Goal: Task Accomplishment & Management: Manage account settings

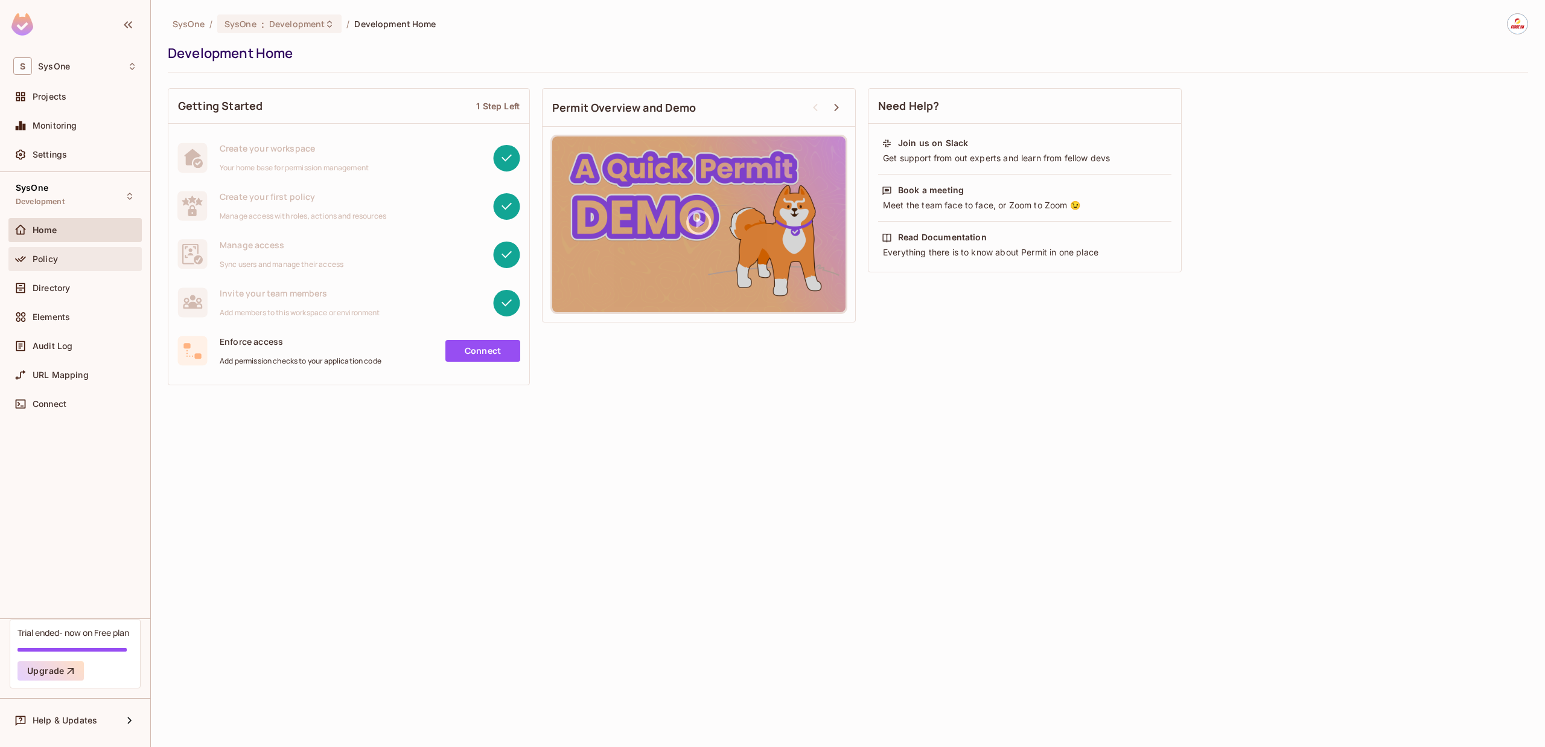
click at [47, 264] on div "Policy" at bounding box center [75, 259] width 124 height 14
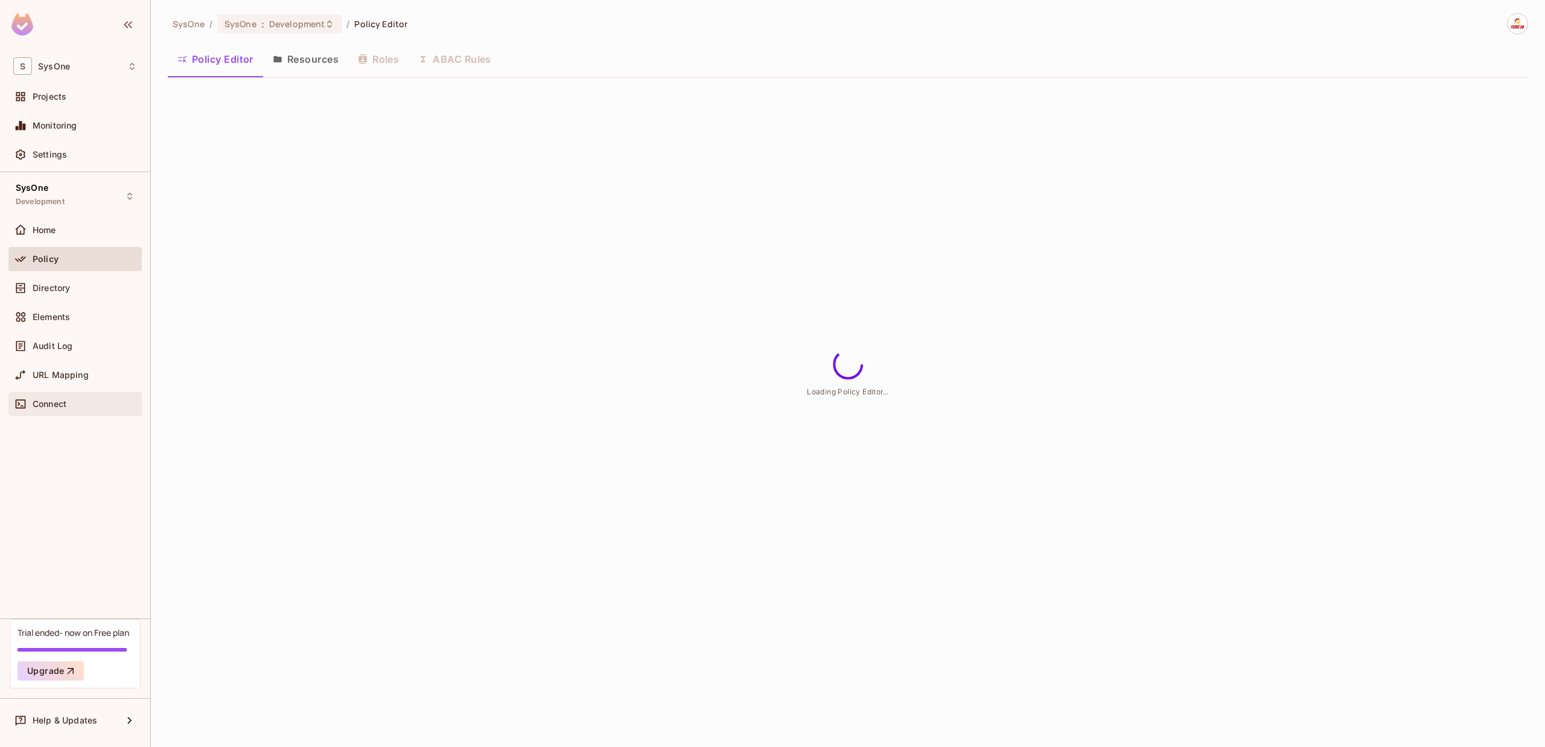
click at [65, 403] on span "Connect" at bounding box center [50, 404] width 34 height 10
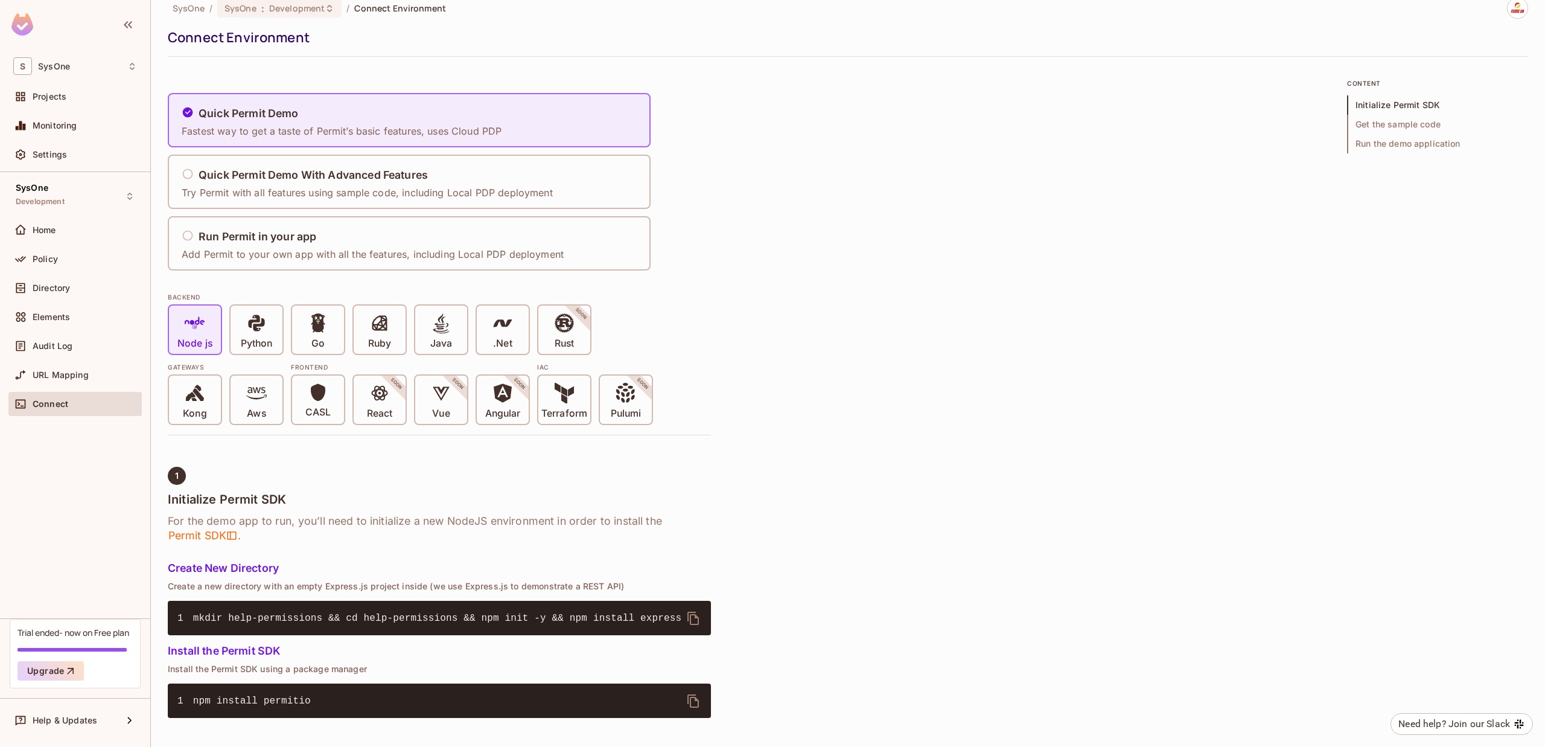
scroll to position [56, 0]
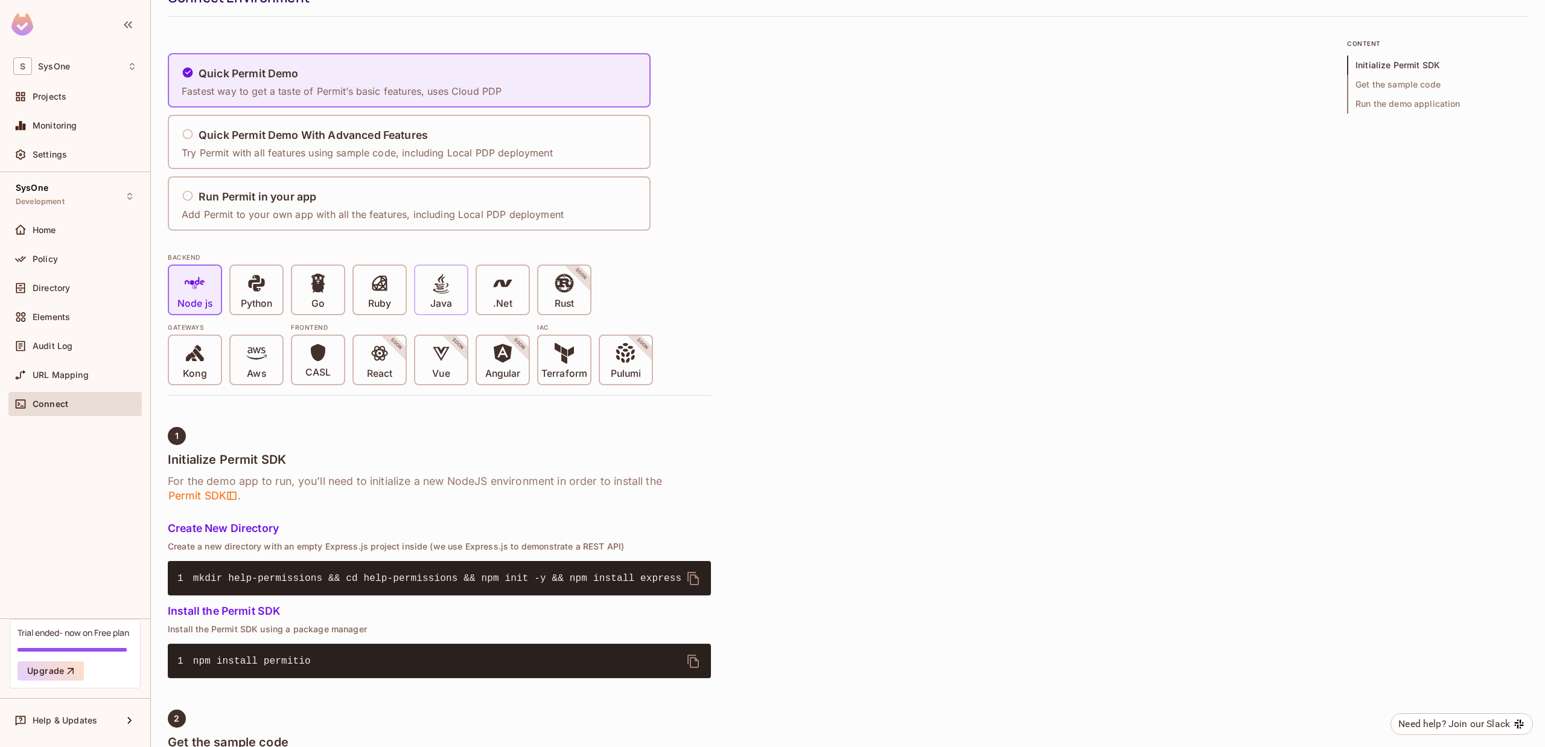
click at [462, 289] on div "Java" at bounding box center [441, 290] width 52 height 48
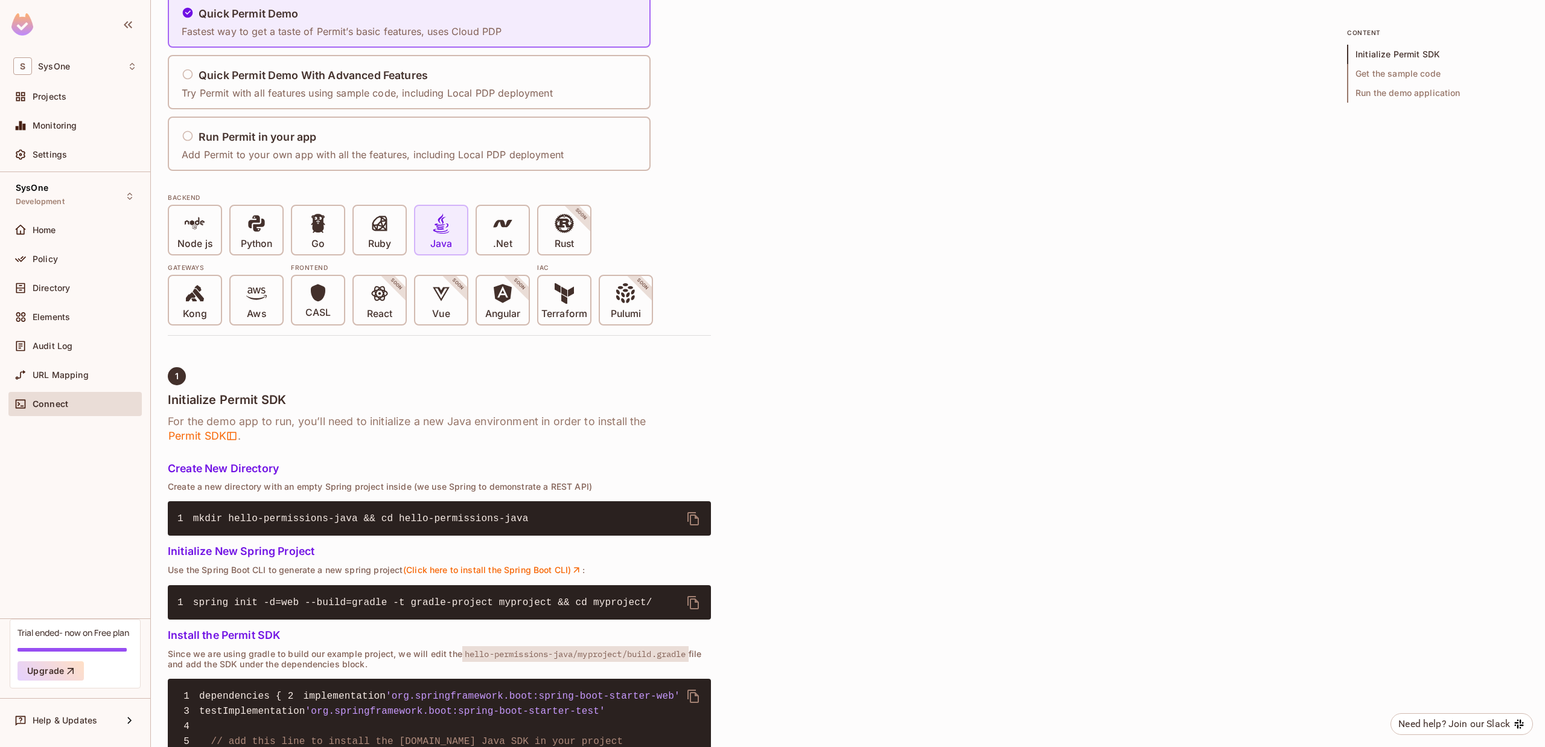
scroll to position [250, 0]
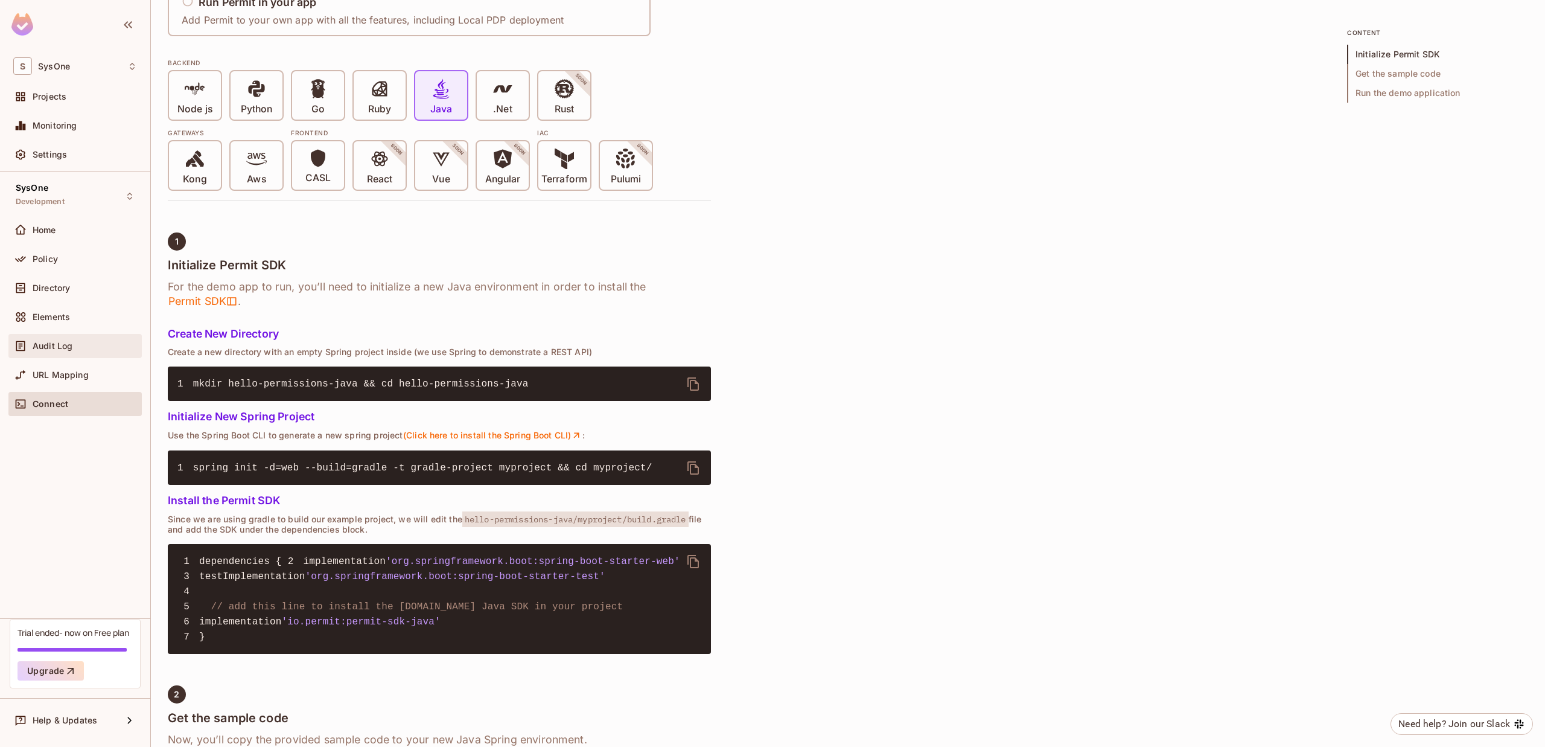
click at [100, 357] on div "Audit Log" at bounding box center [74, 346] width 133 height 24
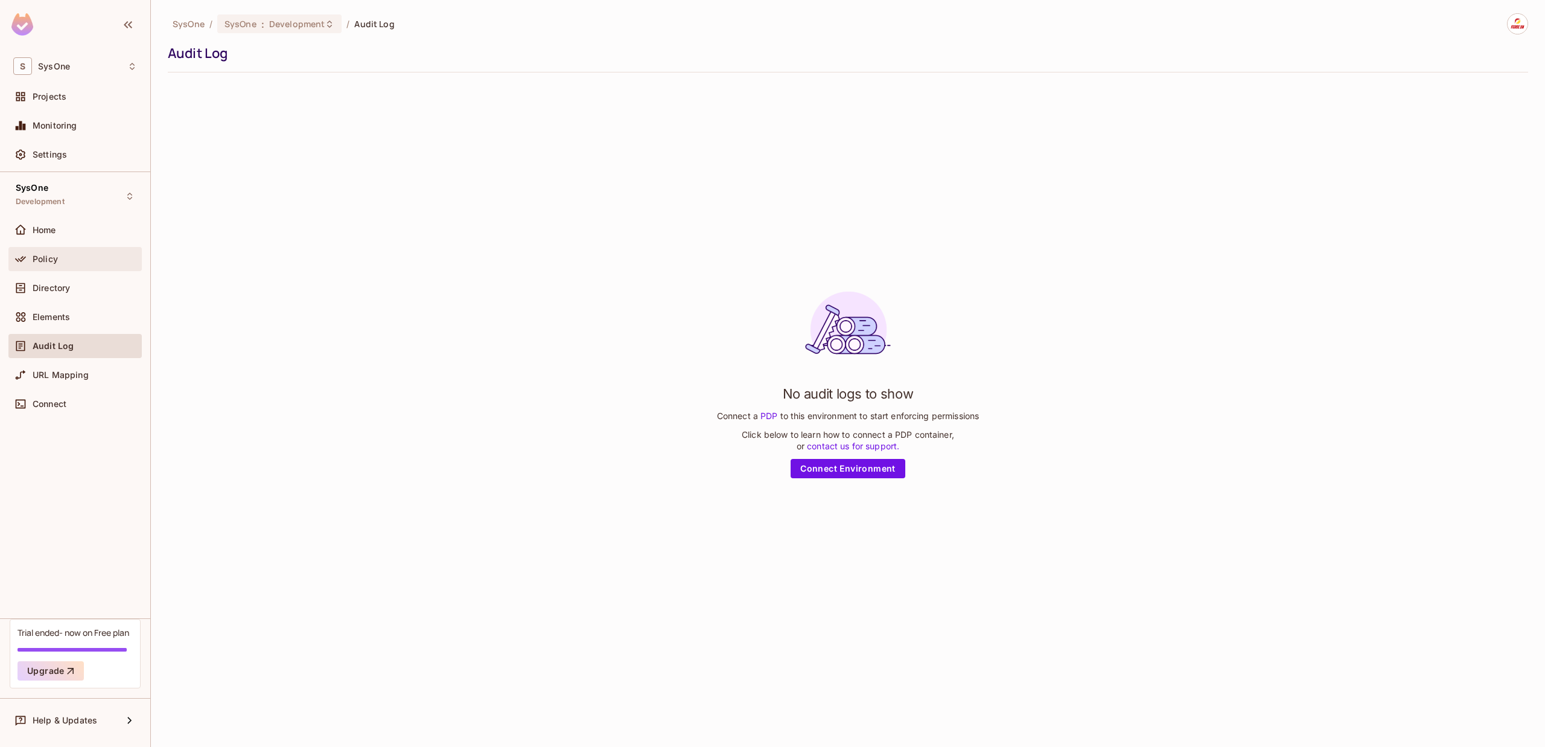
click at [87, 266] on div "Policy" at bounding box center [74, 259] width 133 height 24
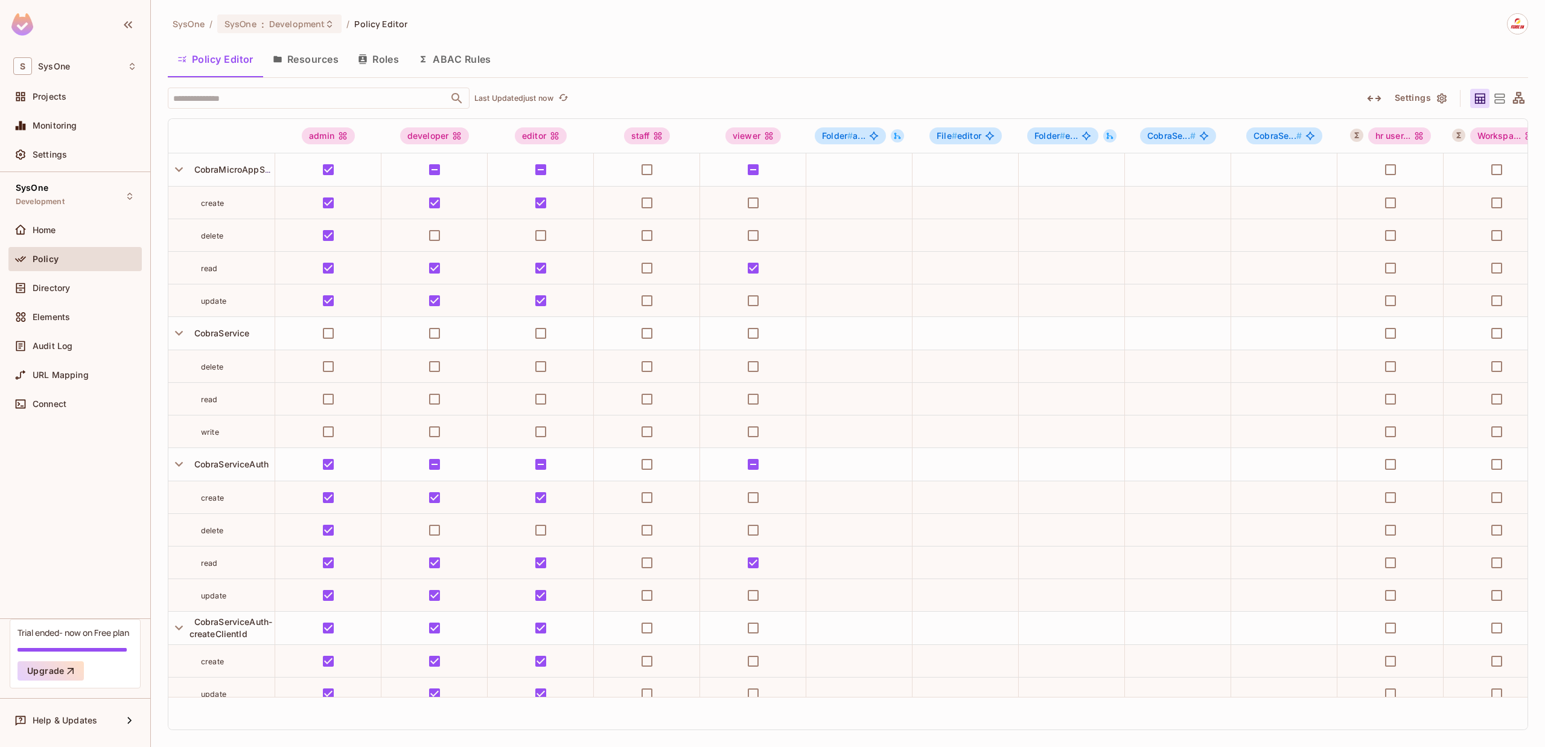
click at [455, 63] on button "ABAC Rules" at bounding box center [455, 59] width 92 height 30
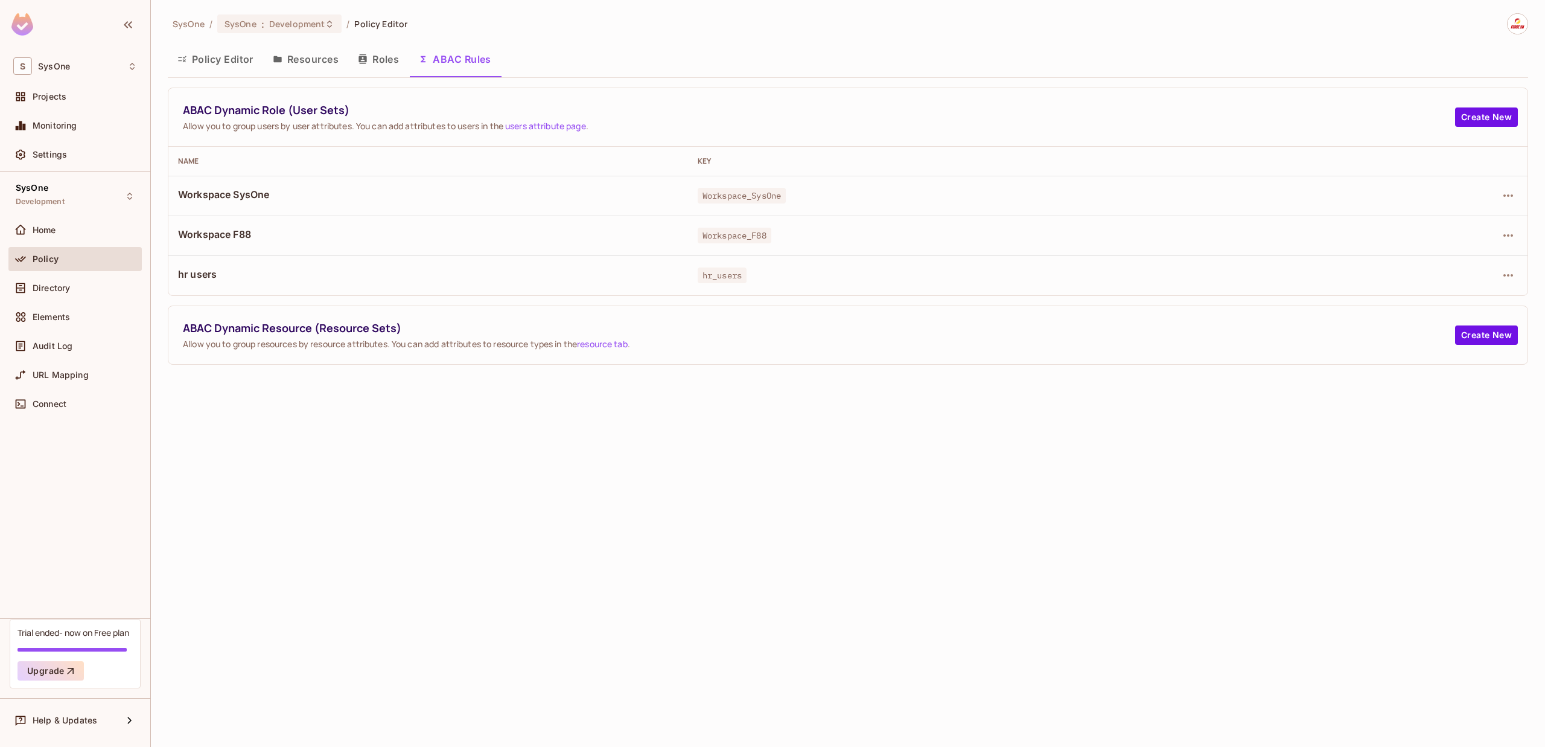
click at [1506, 225] on td at bounding box center [1417, 236] width 222 height 40
click at [1509, 231] on icon "button" at bounding box center [1508, 235] width 14 height 14
click at [1477, 261] on div "Edit Dynamic Role (User Set)" at bounding box center [1426, 263] width 118 height 12
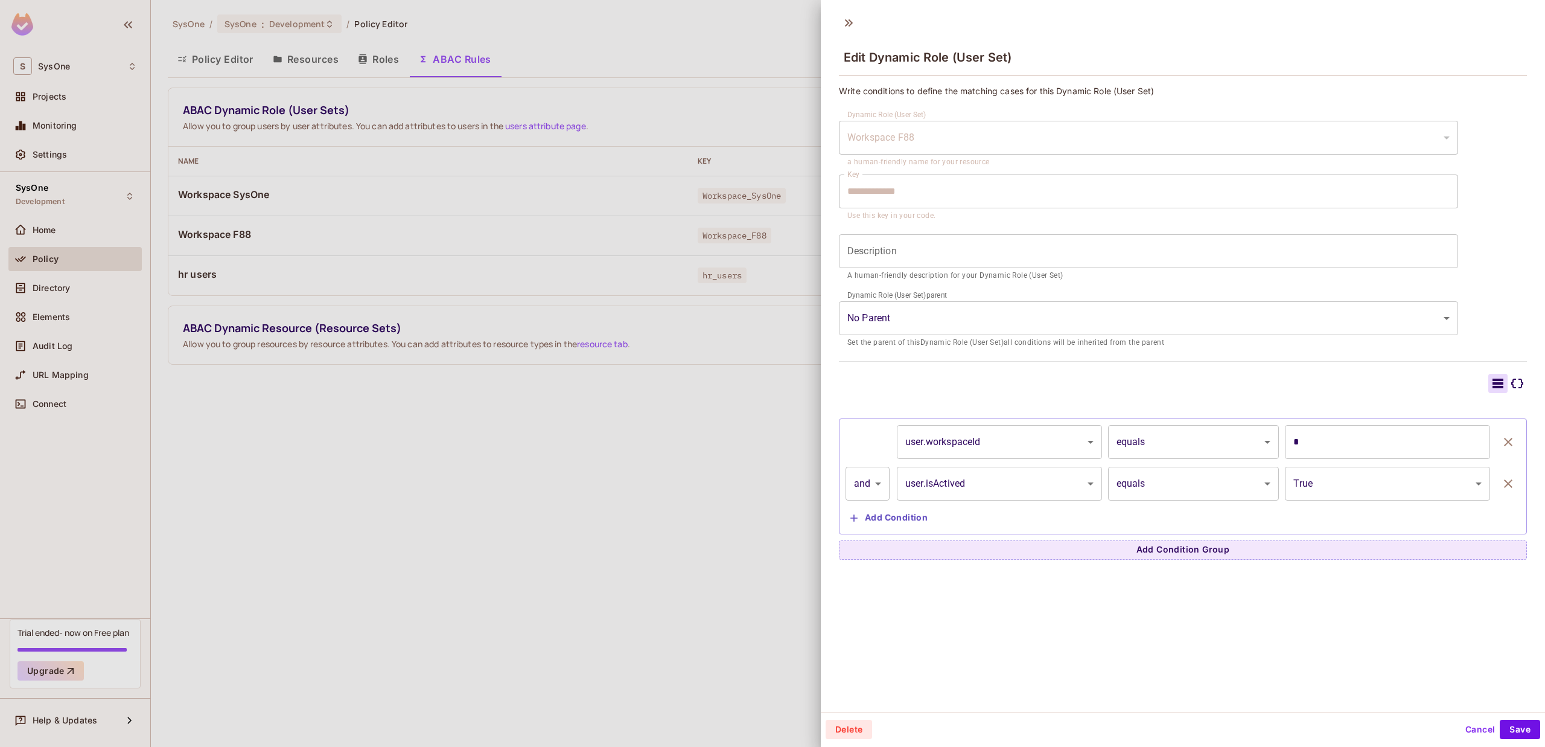
click at [1046, 311] on body "**********" at bounding box center [772, 373] width 1545 height 747
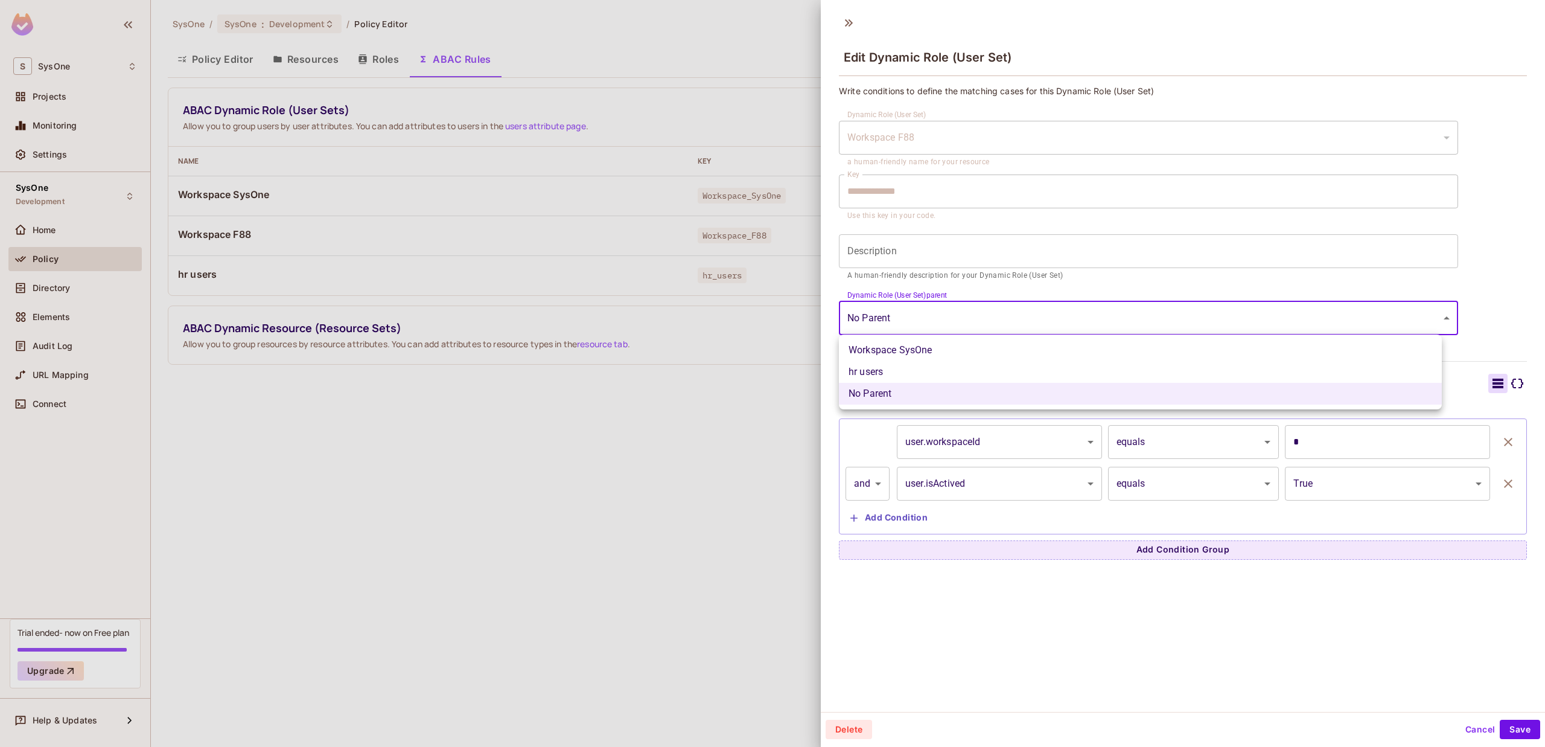
click at [1047, 309] on div at bounding box center [772, 373] width 1545 height 747
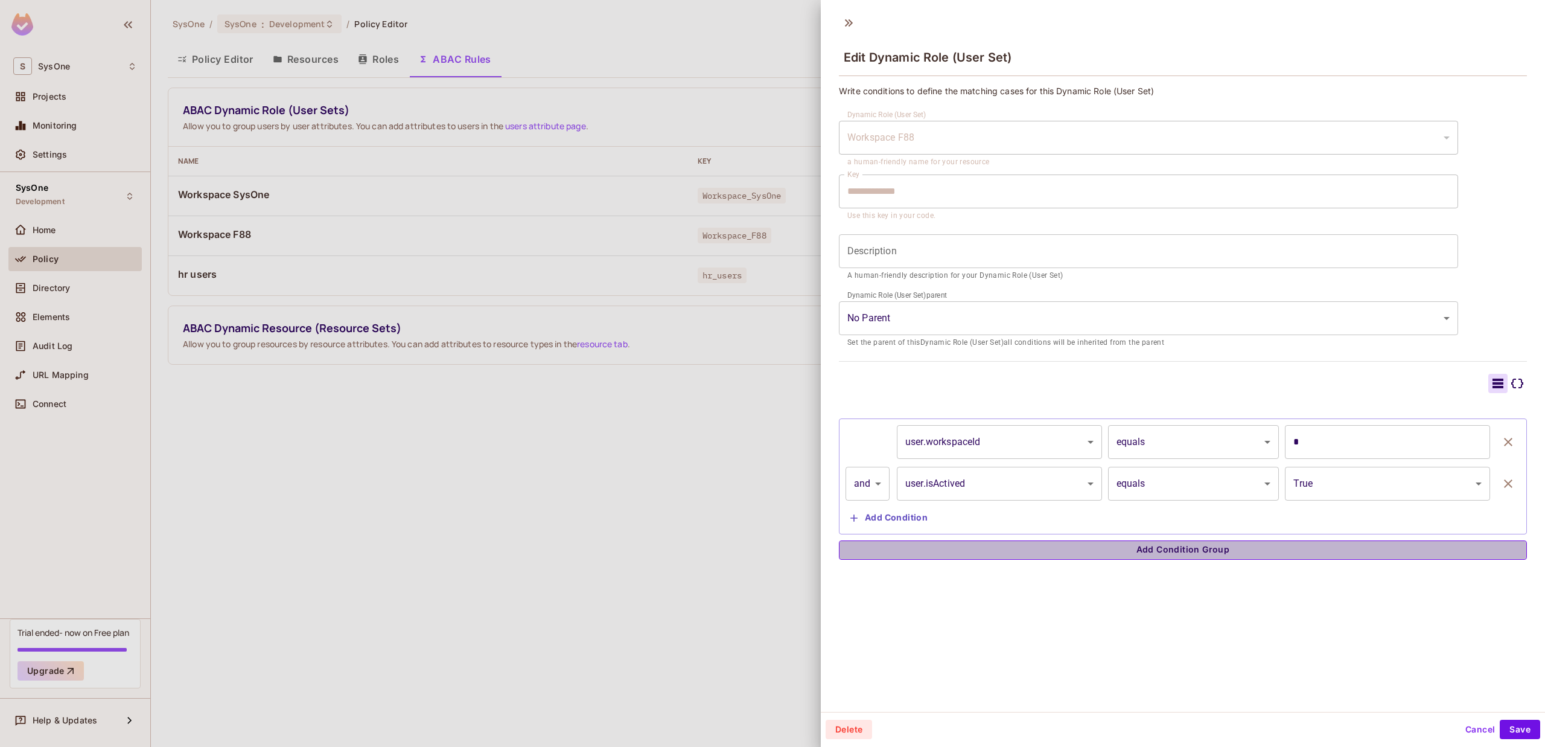
click at [1207, 542] on button "Add Condition Group" at bounding box center [1183, 549] width 688 height 19
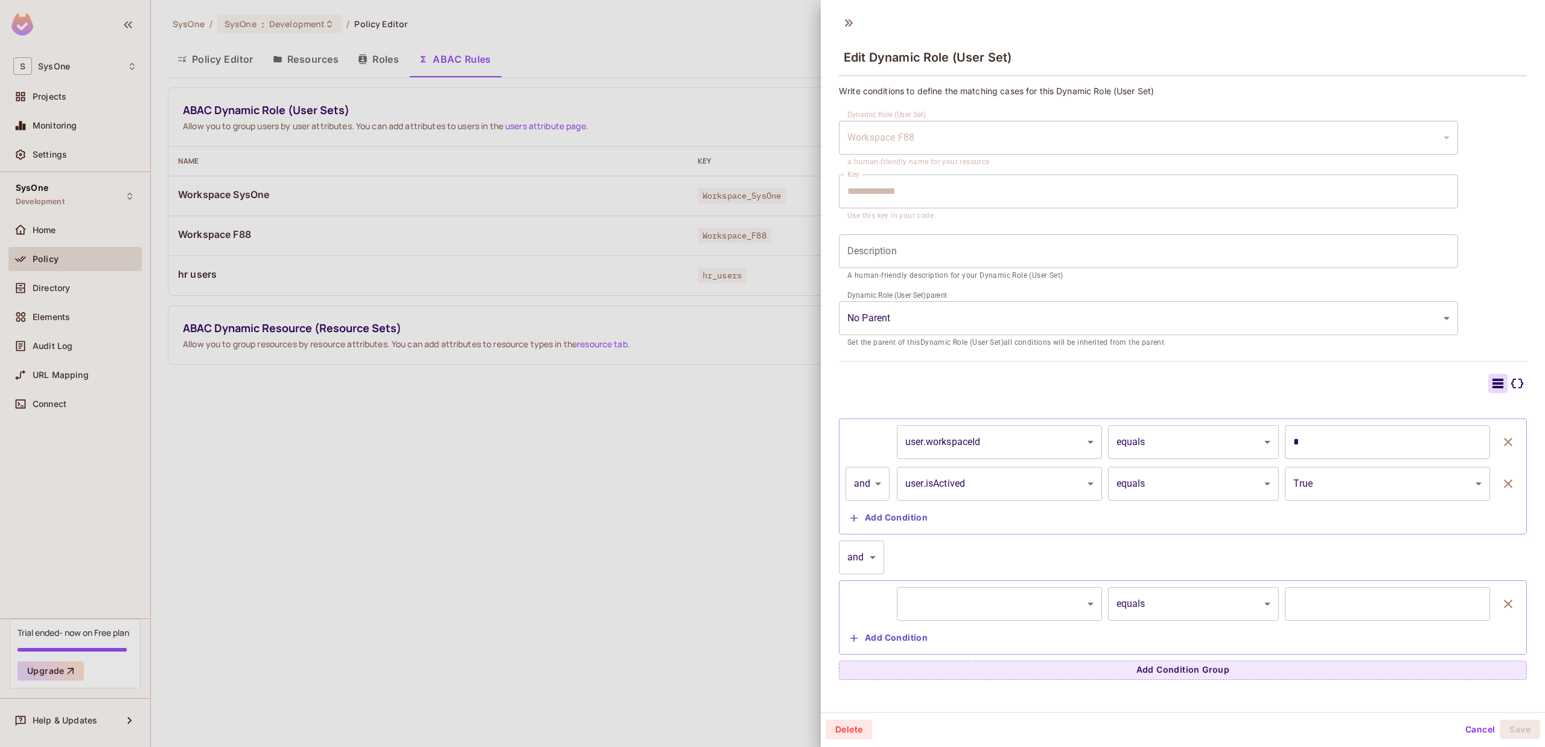
click at [854, 549] on body "**********" at bounding box center [772, 373] width 1545 height 747
click at [854, 550] on div at bounding box center [772, 373] width 1545 height 747
